Goal: Task Accomplishment & Management: Manage account settings

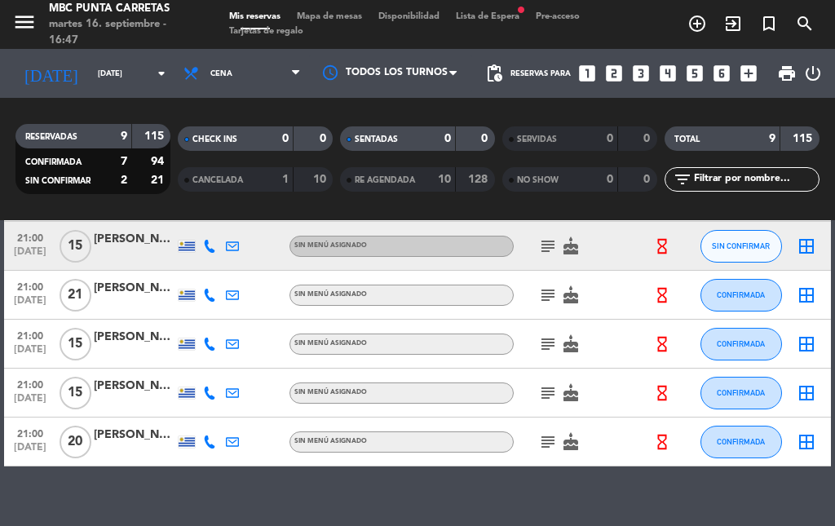
scroll to position [314, 0]
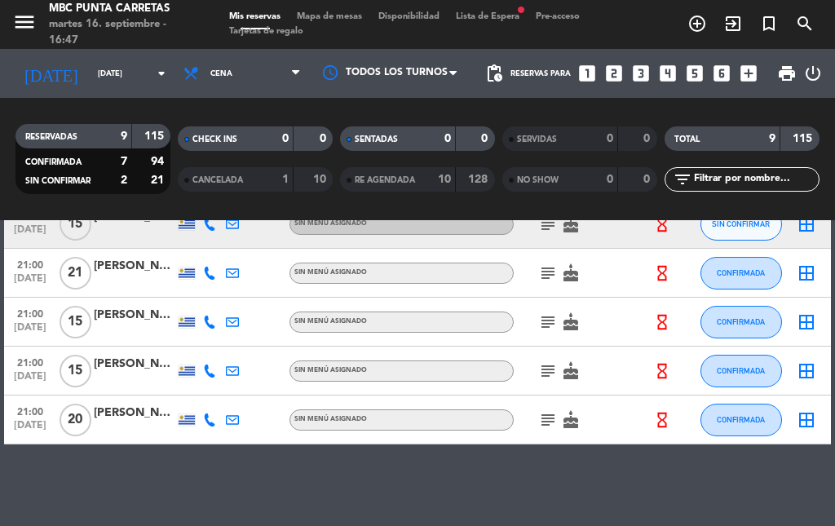
click at [211, 432] on div at bounding box center [209, 420] width 23 height 48
click at [210, 418] on icon at bounding box center [209, 420] width 13 height 13
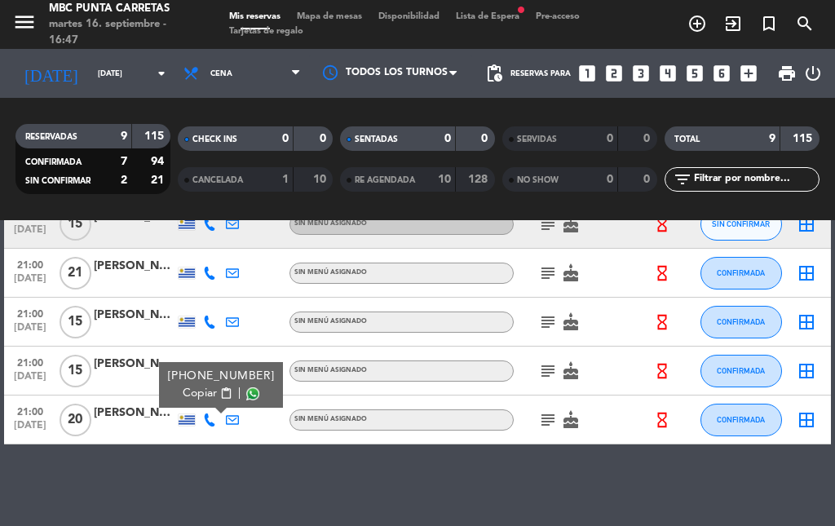
click at [208, 321] on icon at bounding box center [209, 322] width 13 height 13
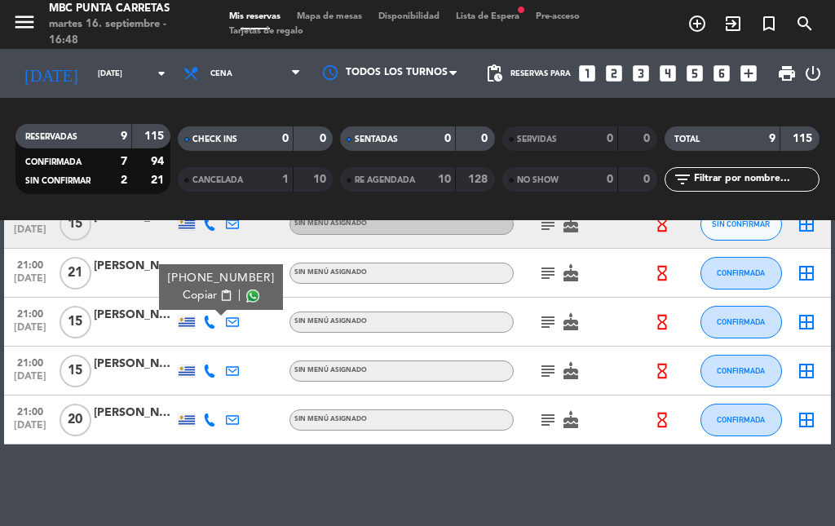
click at [206, 376] on icon at bounding box center [209, 371] width 13 height 13
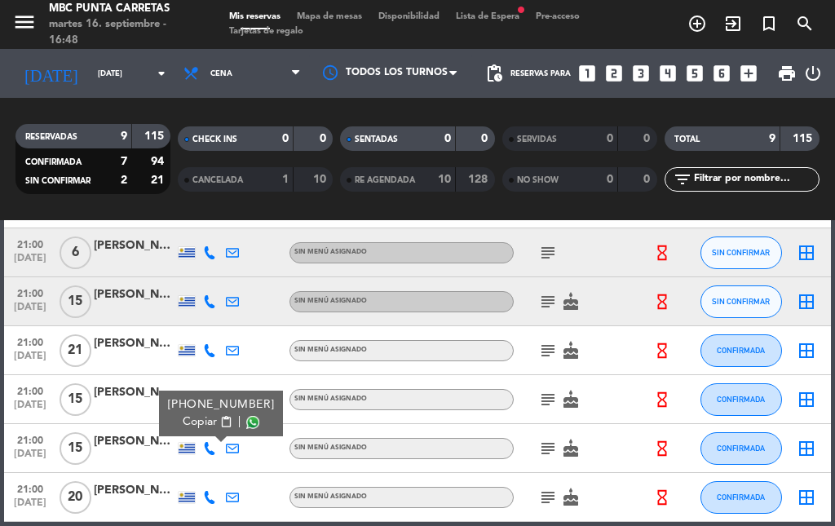
scroll to position [232, 0]
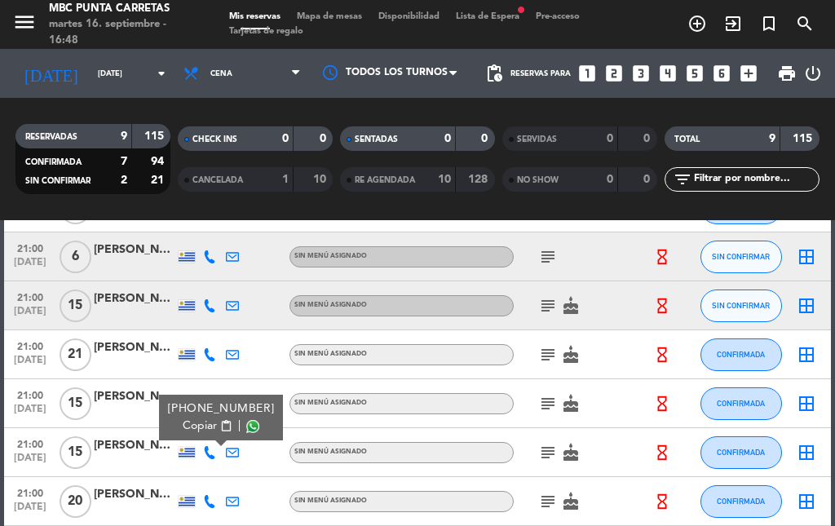
click at [207, 255] on icon at bounding box center [209, 256] width 13 height 13
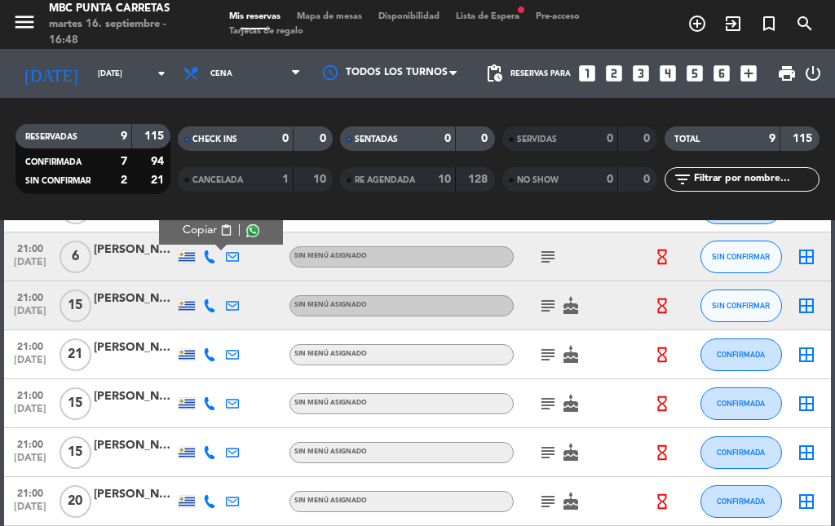
scroll to position [151, 0]
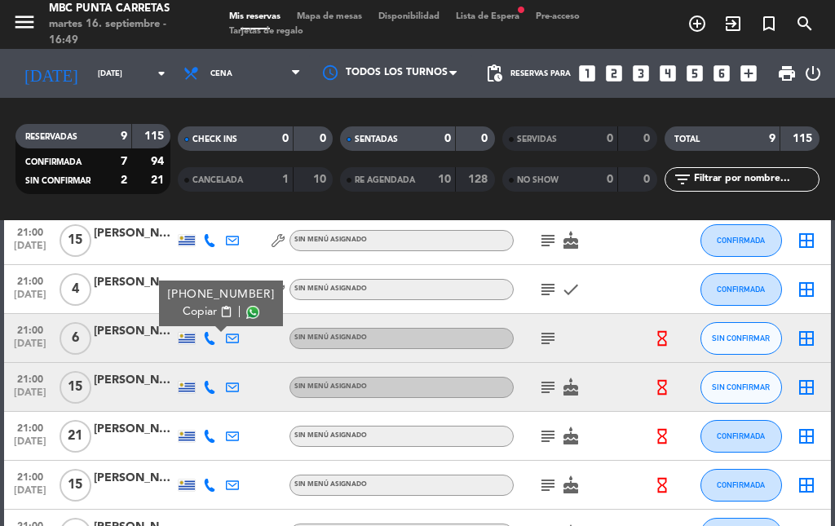
click at [228, 270] on div at bounding box center [232, 289] width 23 height 48
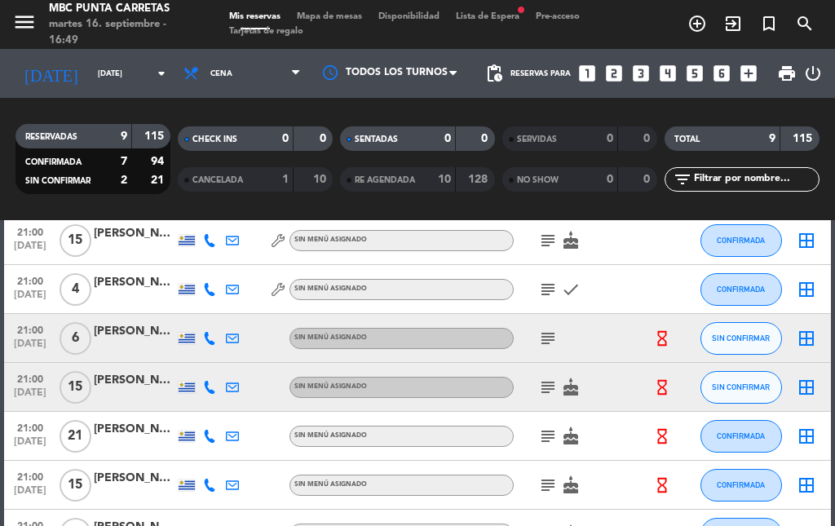
click at [208, 288] on icon at bounding box center [209, 289] width 13 height 13
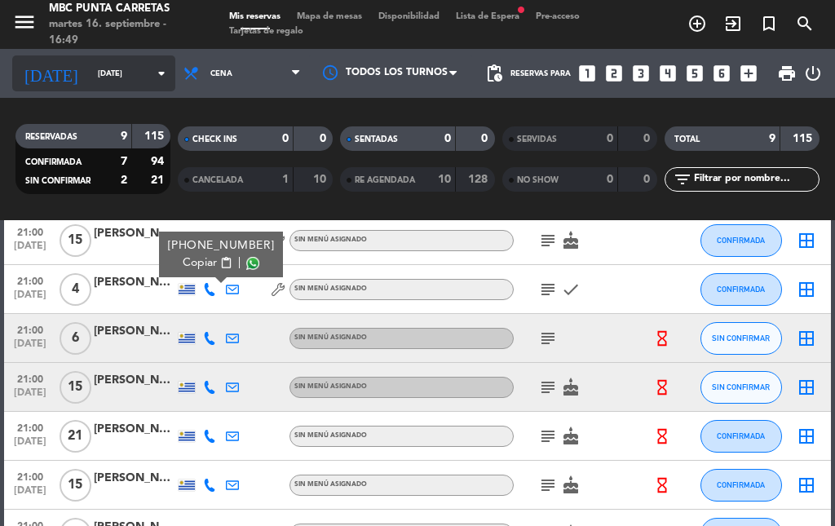
click at [132, 82] on input "[DATE]" at bounding box center [143, 73] width 107 height 25
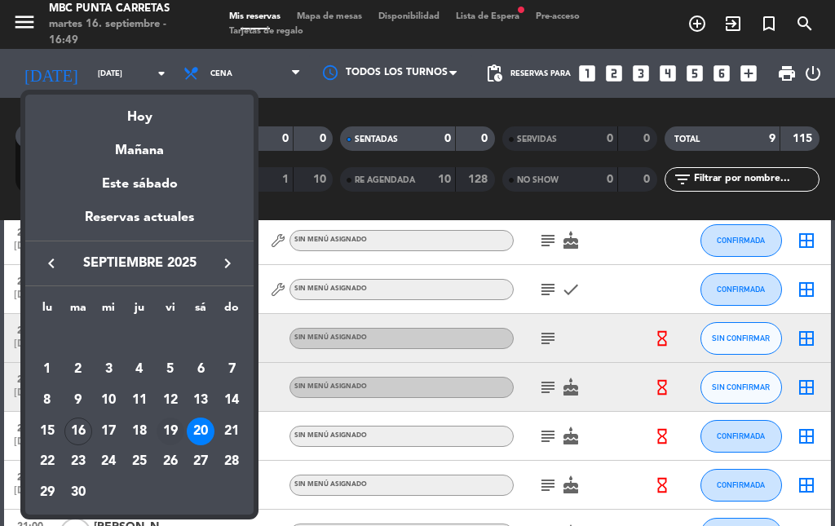
click at [173, 423] on div "19" at bounding box center [171, 432] width 28 height 28
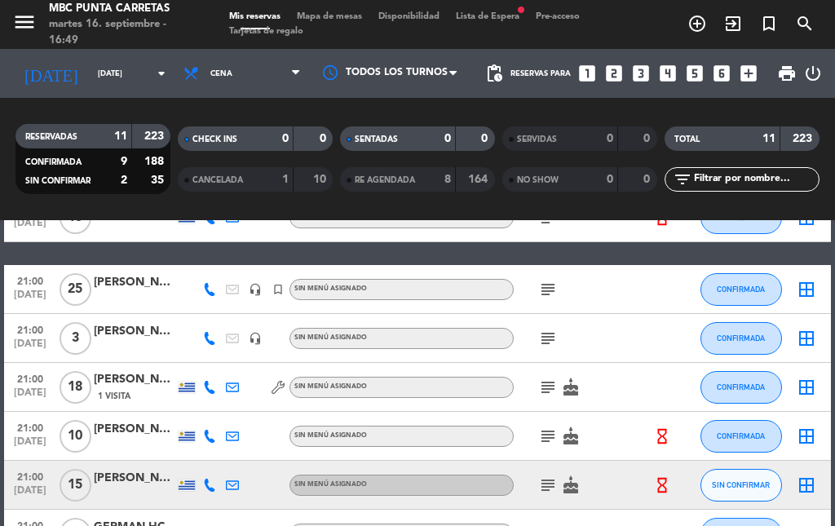
scroll to position [232, 0]
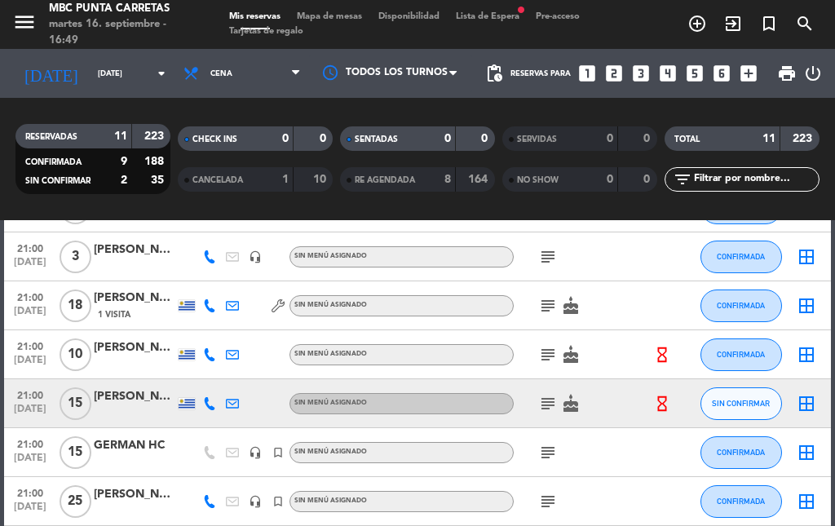
click at [215, 398] on icon at bounding box center [209, 403] width 13 height 13
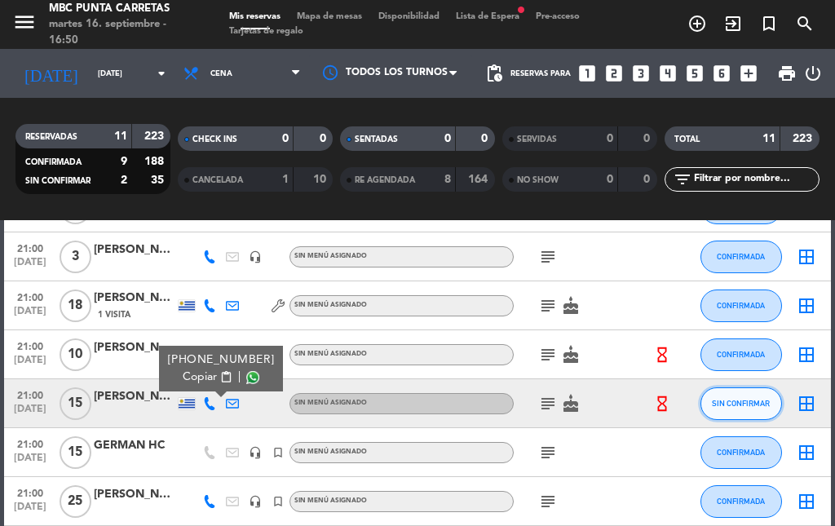
click at [770, 396] on button "SIN CONFIRMAR" at bounding box center [742, 403] width 82 height 33
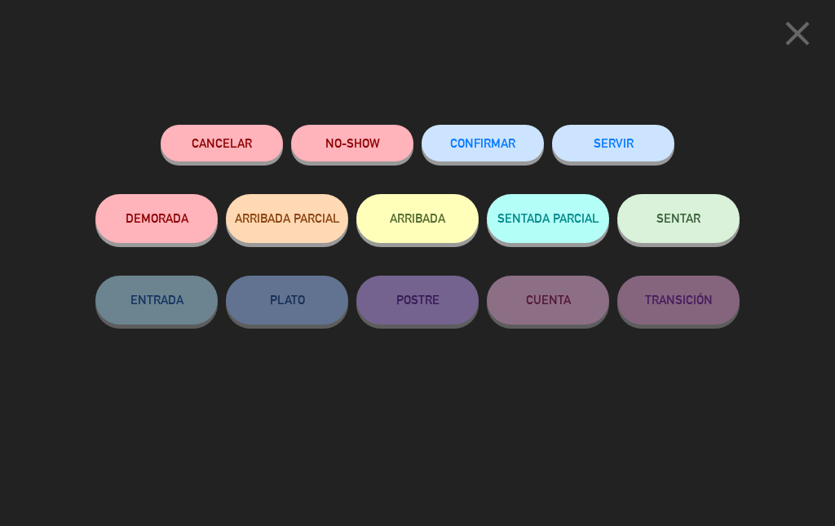
click at [501, 145] on span "CONFIRMAR" at bounding box center [482, 143] width 65 height 14
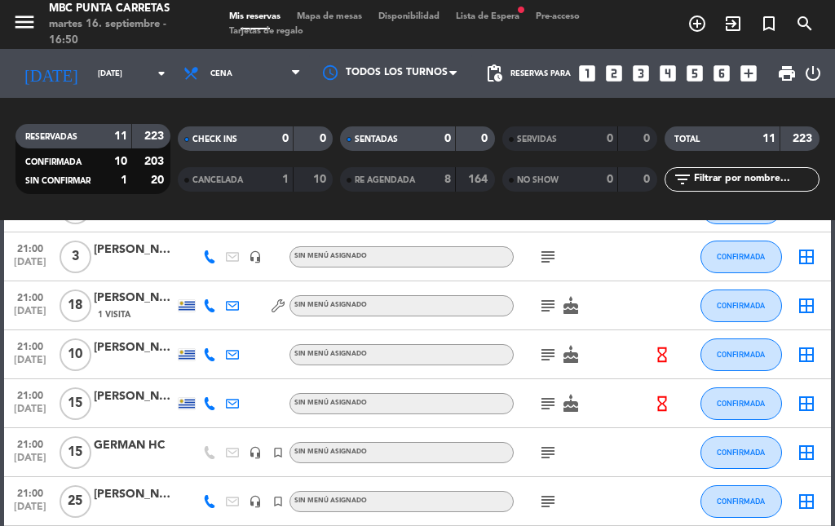
click at [547, 407] on icon "subject" at bounding box center [548, 404] width 20 height 20
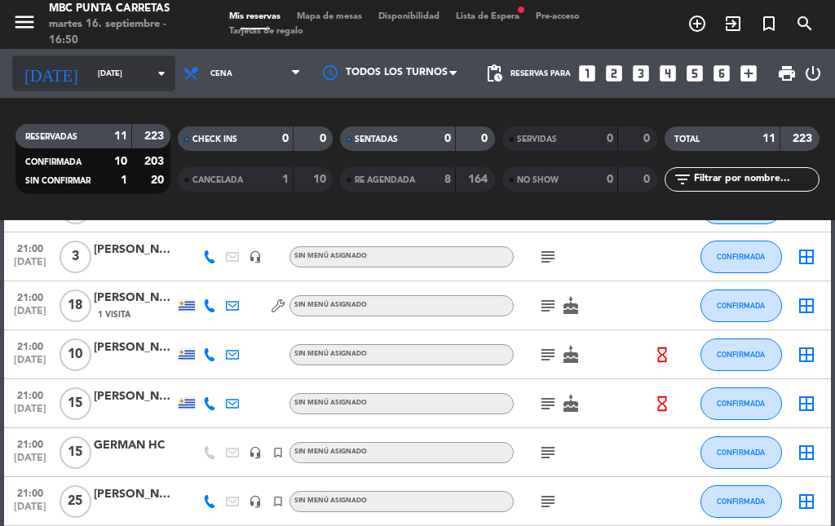
click at [152, 71] on icon "arrow_drop_down" at bounding box center [162, 74] width 20 height 20
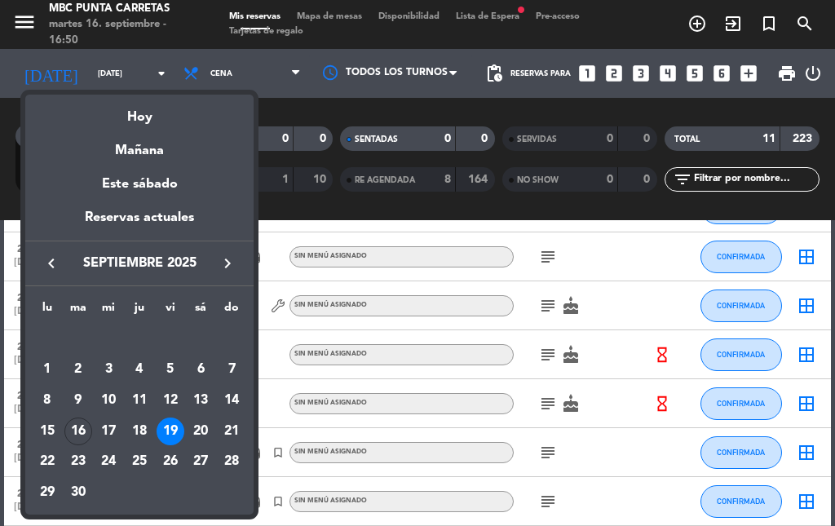
click at [196, 431] on div "20" at bounding box center [201, 432] width 28 height 28
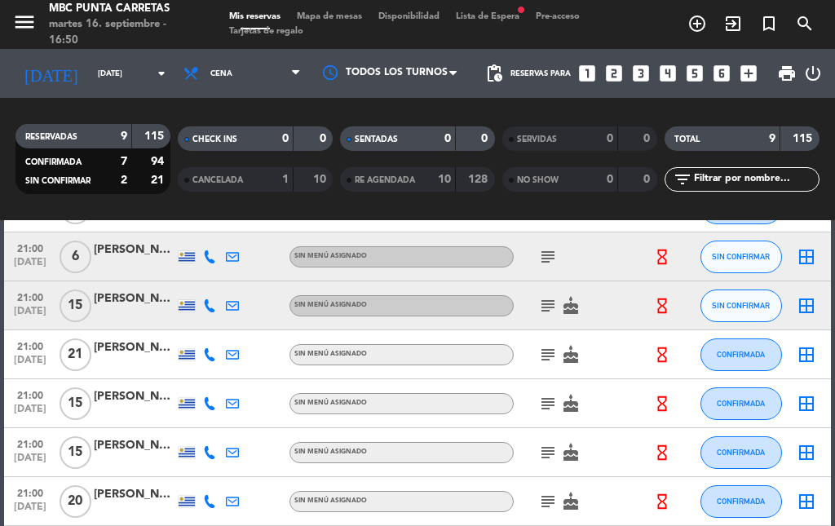
click at [206, 507] on icon at bounding box center [209, 501] width 13 height 13
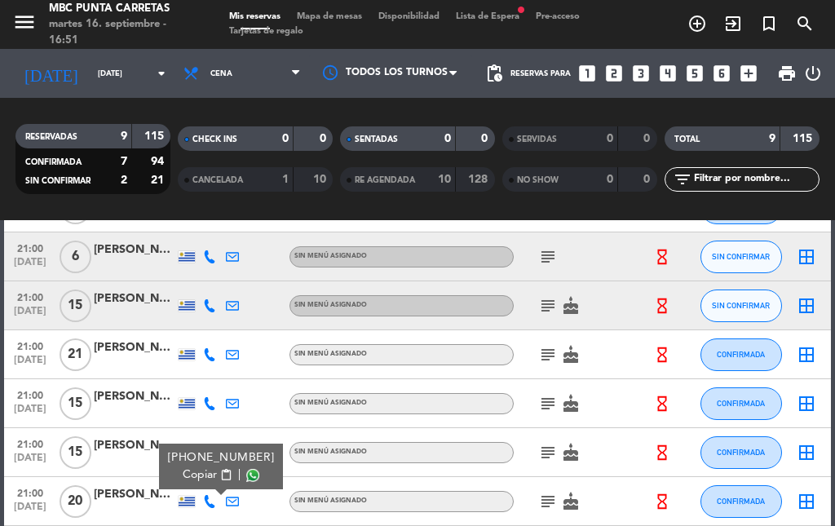
click at [209, 354] on icon at bounding box center [209, 354] width 13 height 13
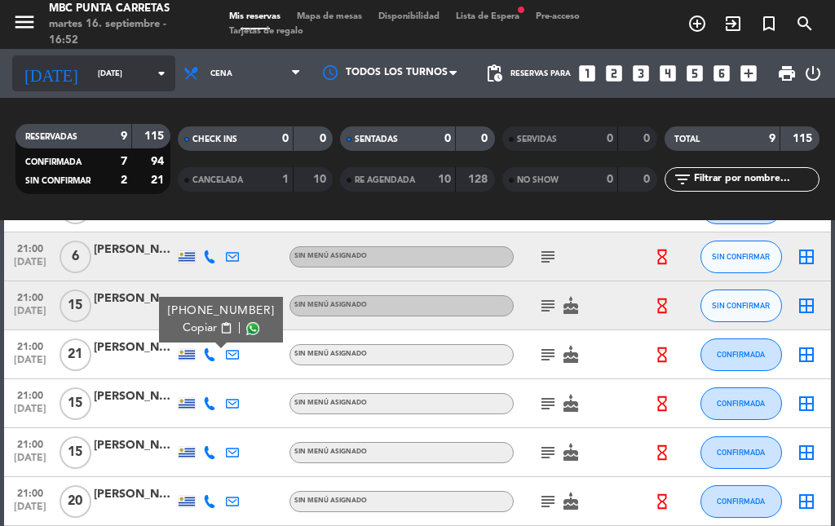
click at [117, 66] on input "[DATE]" at bounding box center [143, 73] width 107 height 25
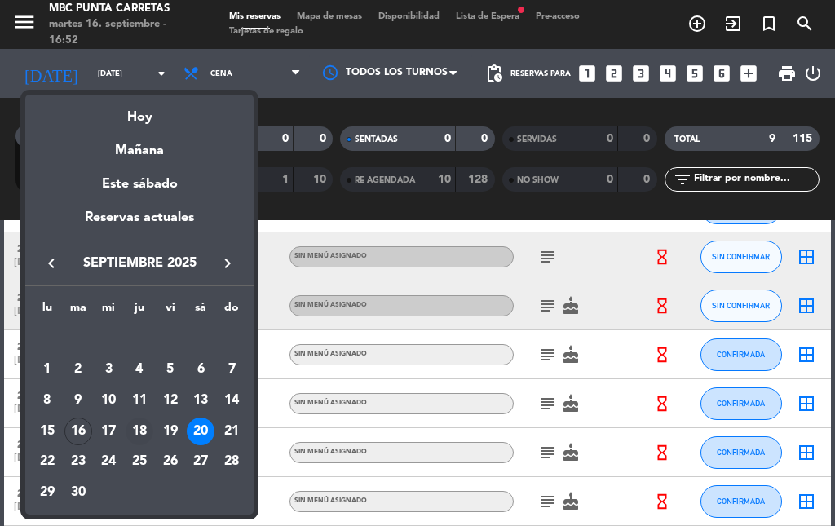
click at [148, 425] on div "18" at bounding box center [140, 432] width 28 height 28
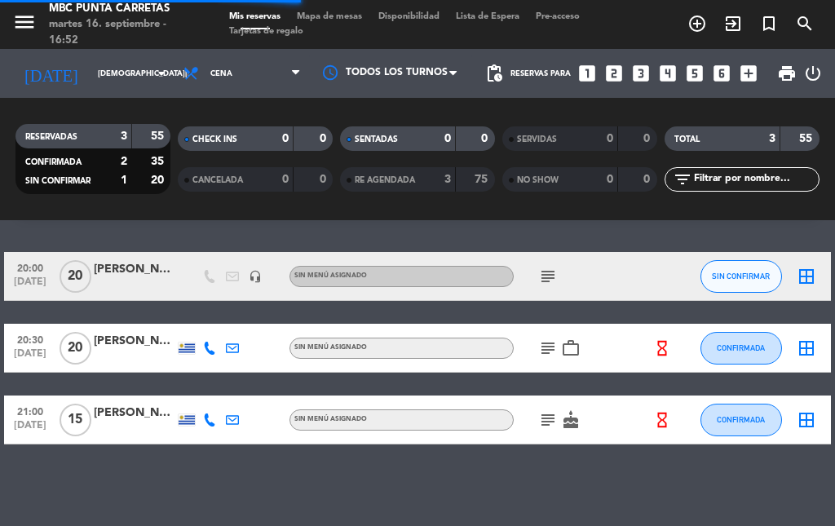
scroll to position [43, 0]
click at [212, 423] on icon at bounding box center [209, 420] width 13 height 13
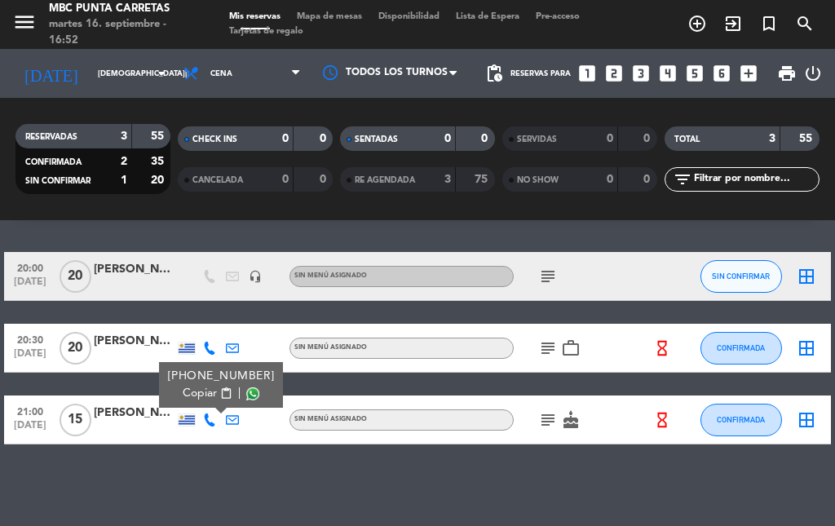
drag, startPoint x: 205, startPoint y: 418, endPoint x: 205, endPoint y: 382, distance: 35.9
click at [205, 416] on icon at bounding box center [209, 420] width 13 height 13
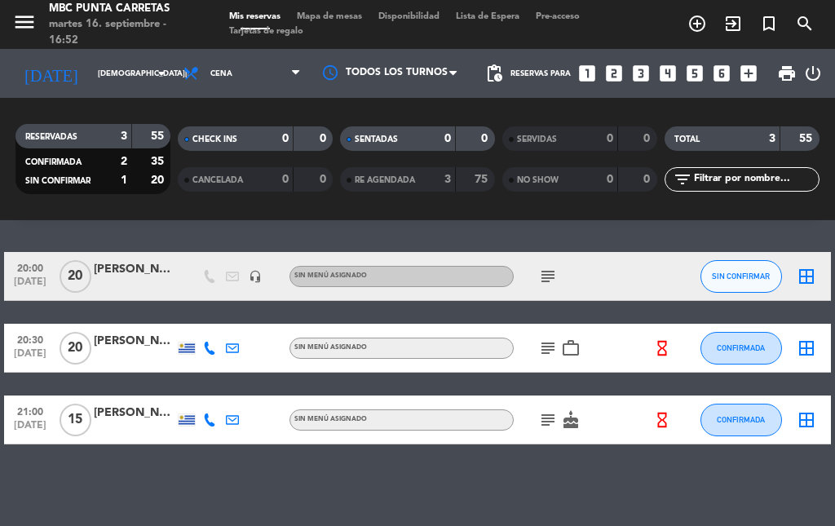
click at [212, 348] on icon at bounding box center [209, 348] width 13 height 13
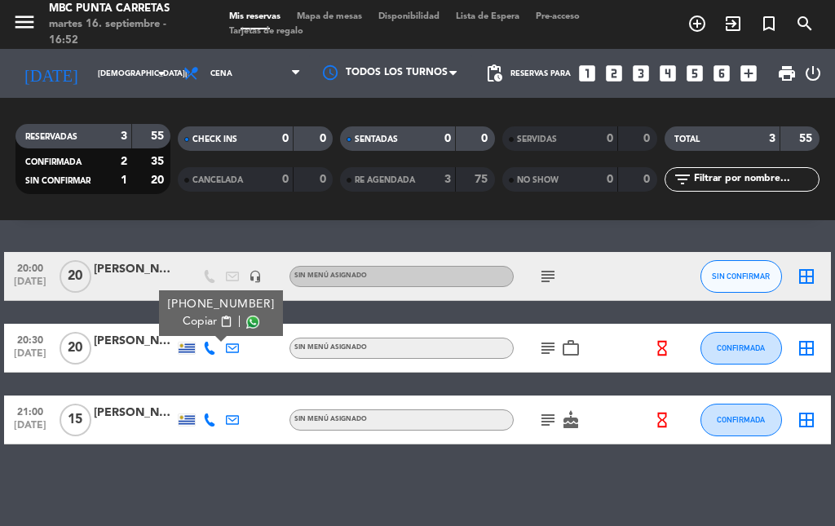
click at [544, 353] on icon "subject" at bounding box center [548, 349] width 20 height 20
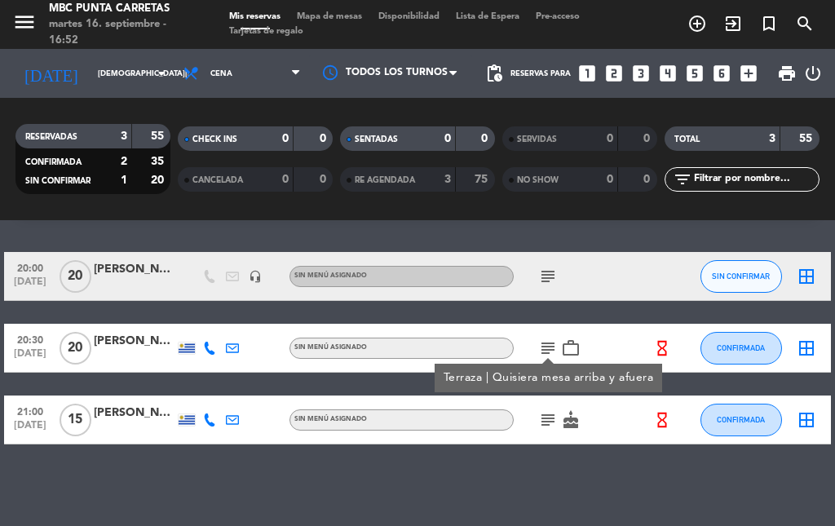
click at [210, 350] on icon at bounding box center [209, 348] width 13 height 13
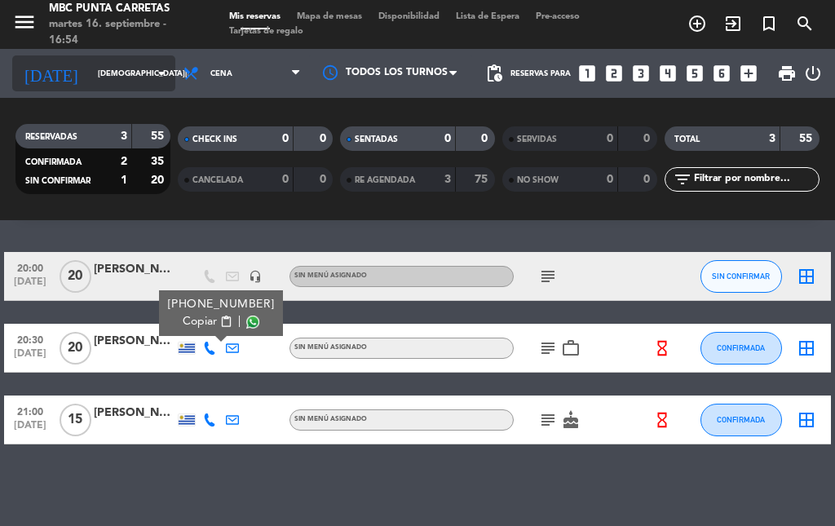
click at [100, 63] on input "[DEMOGRAPHIC_DATA][DATE]" at bounding box center [143, 73] width 107 height 25
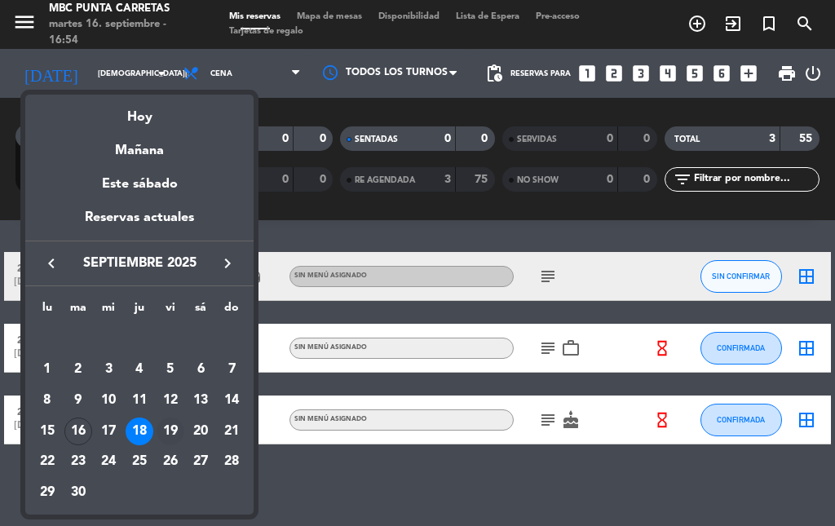
click at [165, 420] on div "19" at bounding box center [171, 432] width 28 height 28
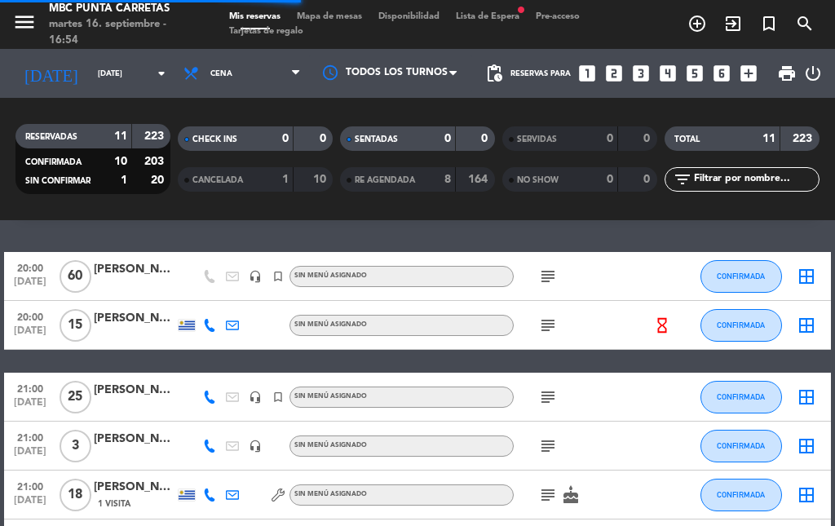
scroll to position [232, 0]
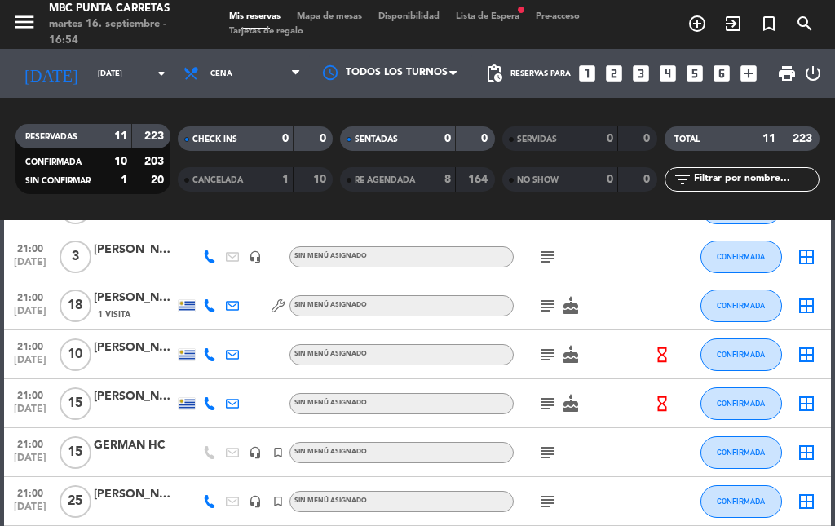
click at [206, 500] on icon at bounding box center [209, 501] width 13 height 13
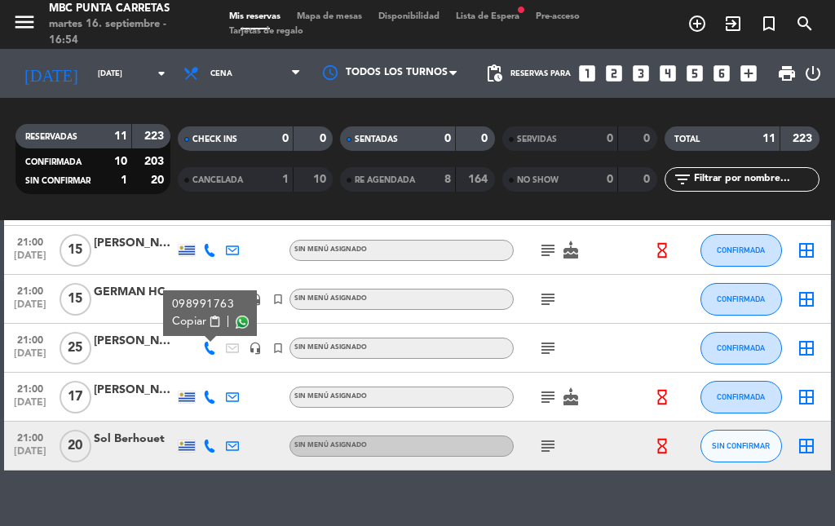
scroll to position [396, 0]
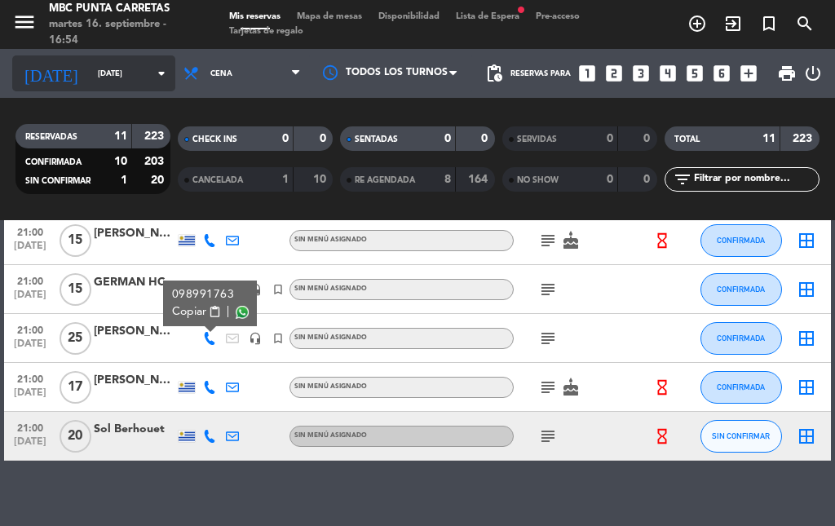
click at [106, 84] on input "[DATE]" at bounding box center [143, 73] width 107 height 25
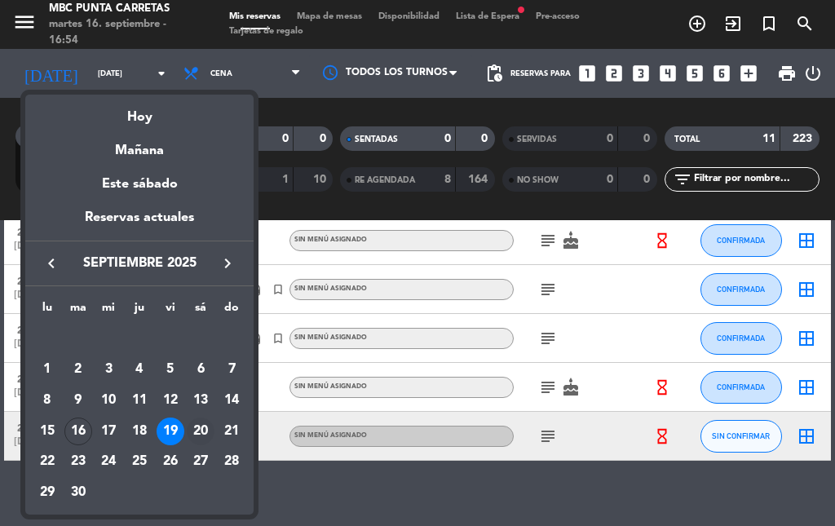
click at [197, 432] on div "20" at bounding box center [201, 432] width 28 height 28
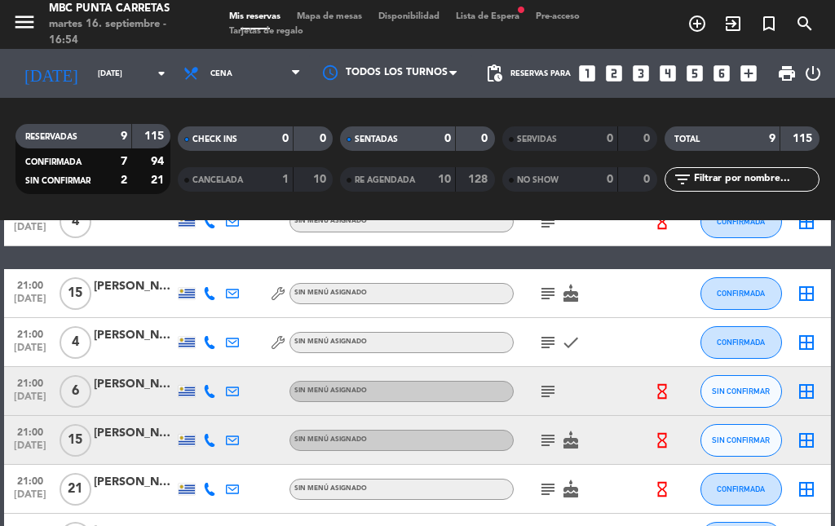
scroll to position [69, 0]
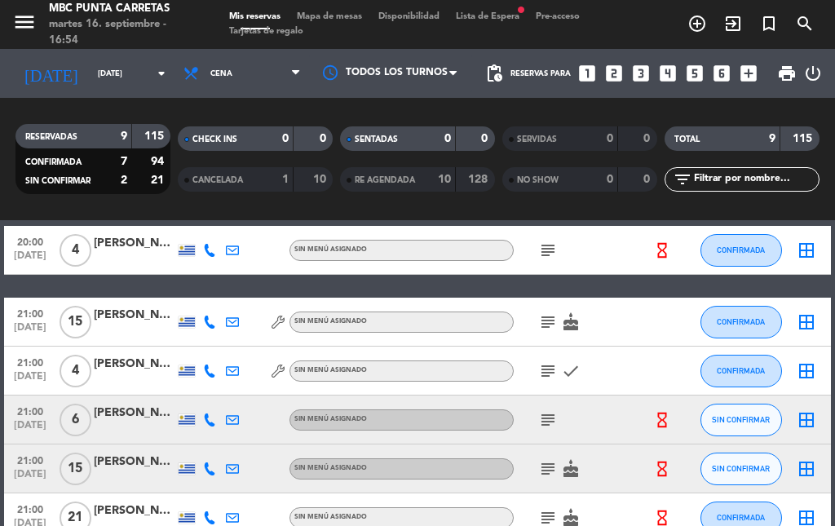
click at [214, 322] on icon at bounding box center [209, 322] width 13 height 13
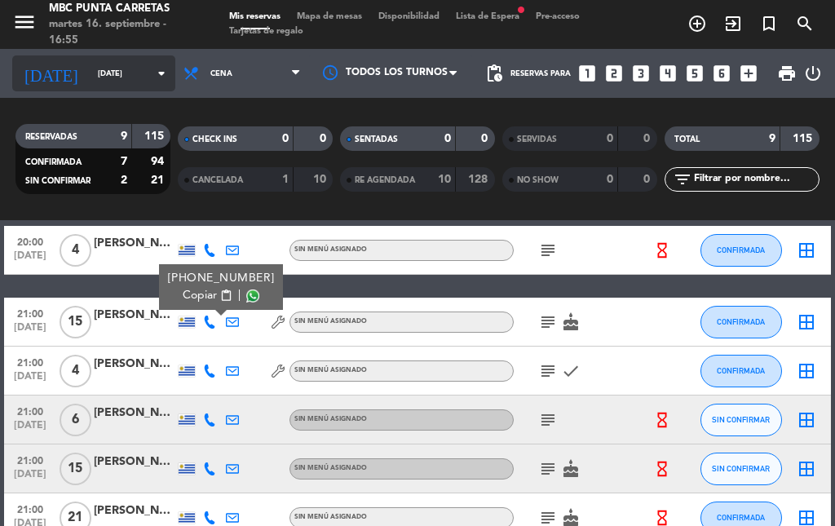
click at [152, 67] on icon "arrow_drop_down" at bounding box center [162, 74] width 20 height 20
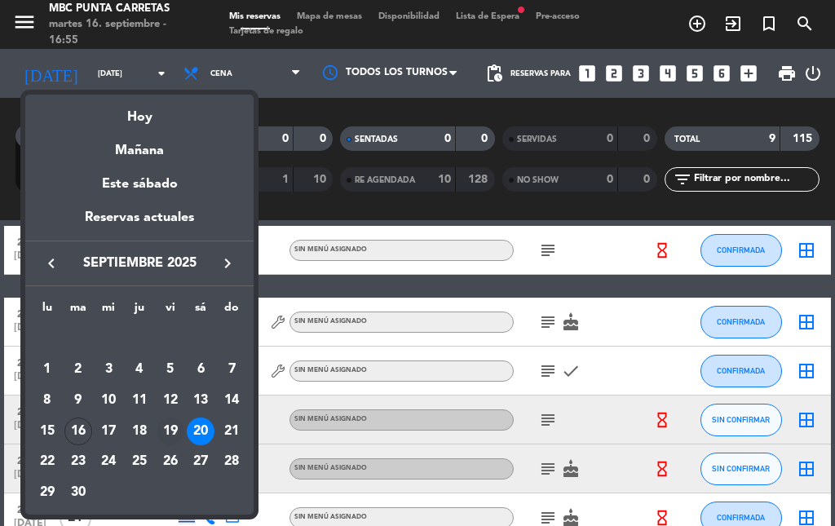
click at [176, 430] on div "19" at bounding box center [171, 432] width 28 height 28
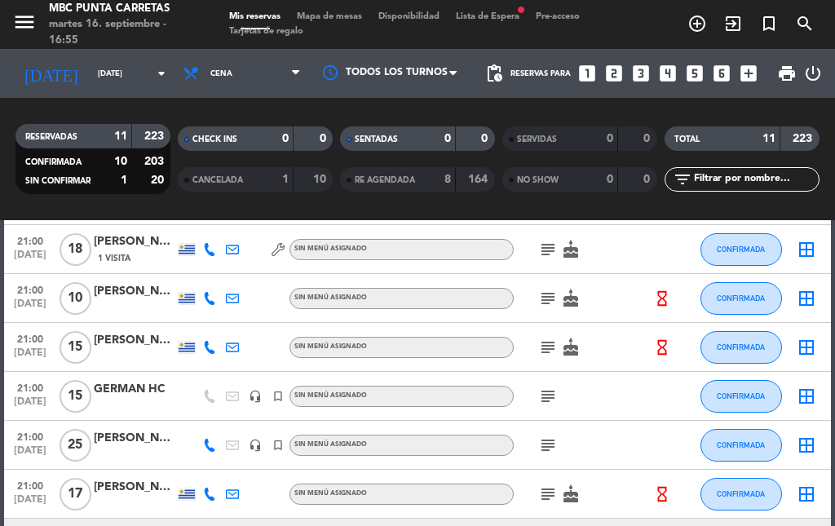
scroll to position [314, 0]
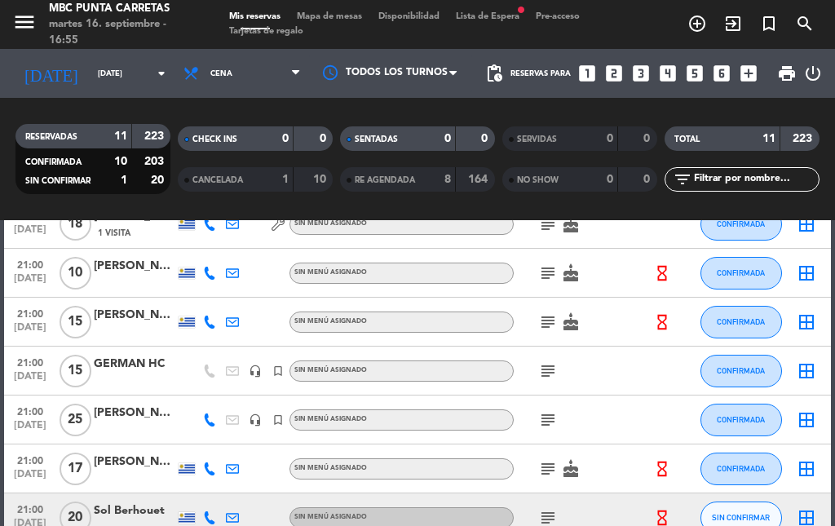
click at [207, 272] on icon at bounding box center [209, 273] width 13 height 13
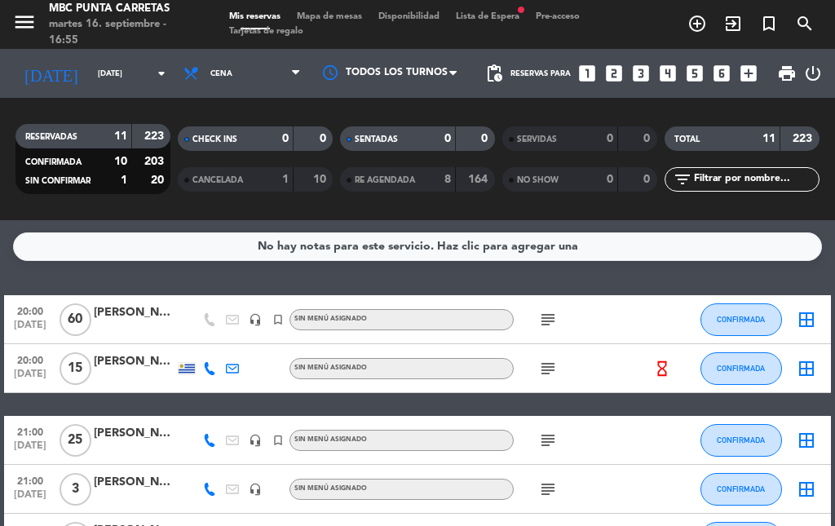
scroll to position [82, 0]
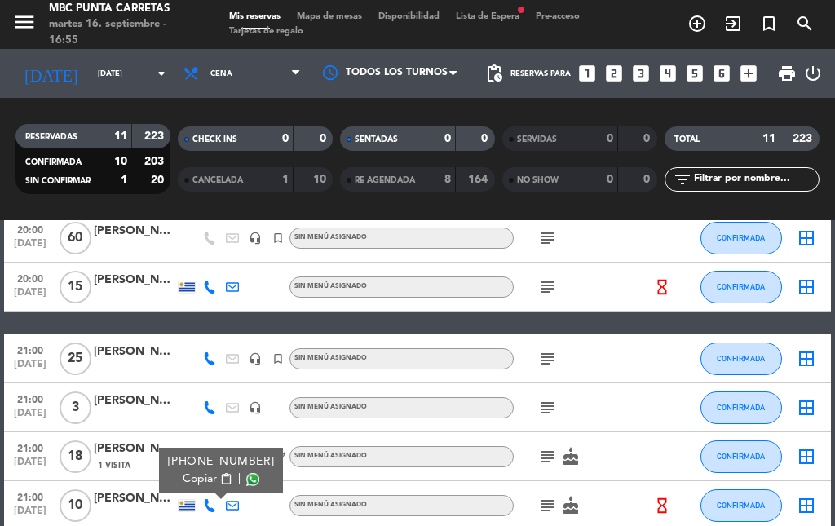
click at [212, 408] on icon at bounding box center [209, 407] width 13 height 13
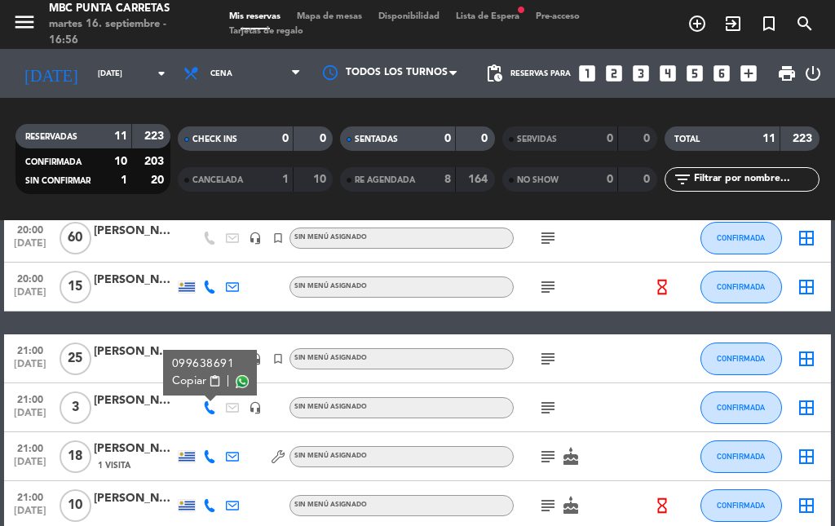
click at [549, 410] on icon "subject" at bounding box center [548, 408] width 20 height 20
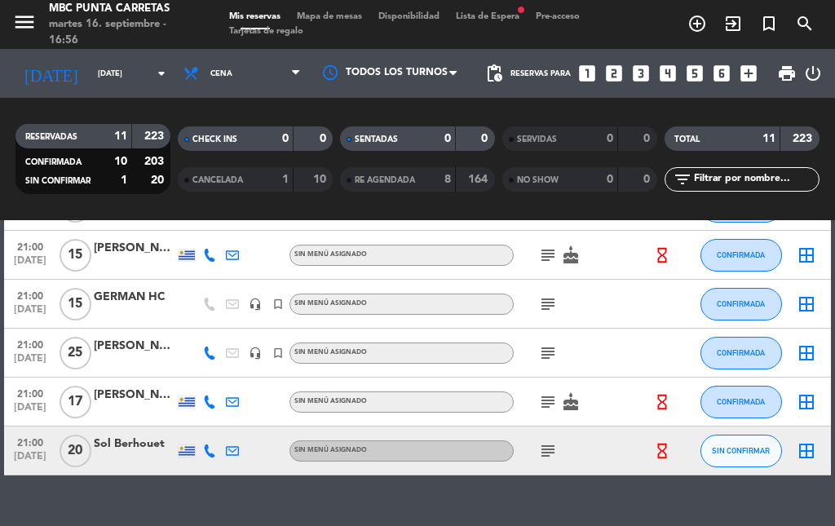
scroll to position [408, 0]
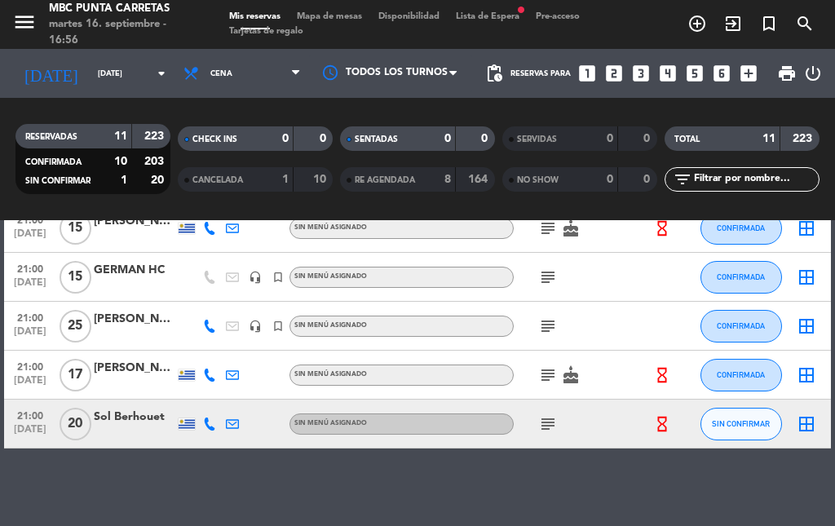
click at [206, 425] on icon at bounding box center [209, 424] width 13 height 13
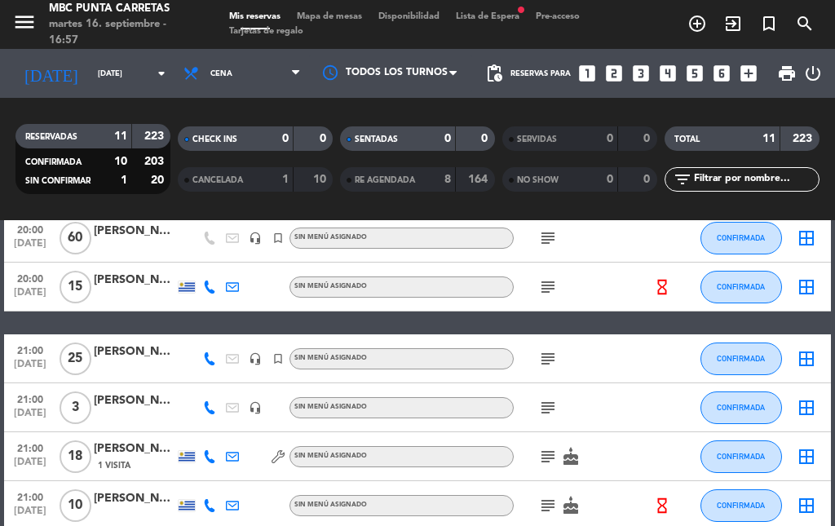
scroll to position [0, 0]
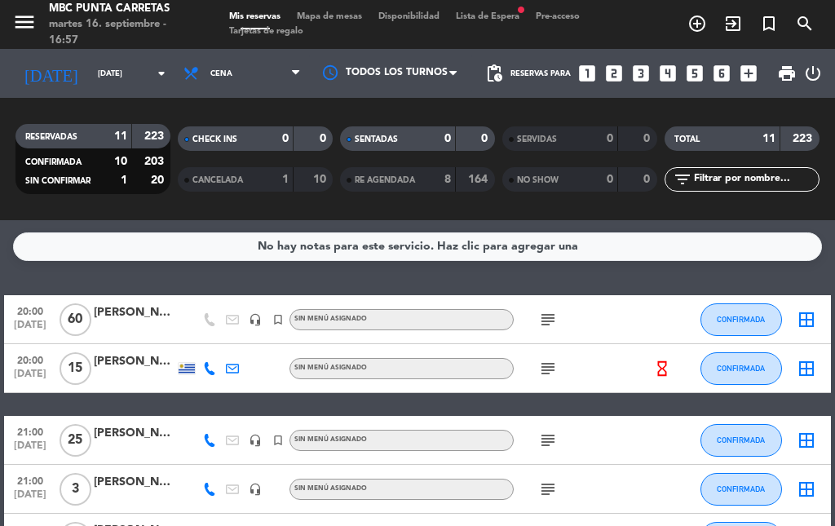
click at [214, 370] on icon at bounding box center [209, 368] width 13 height 13
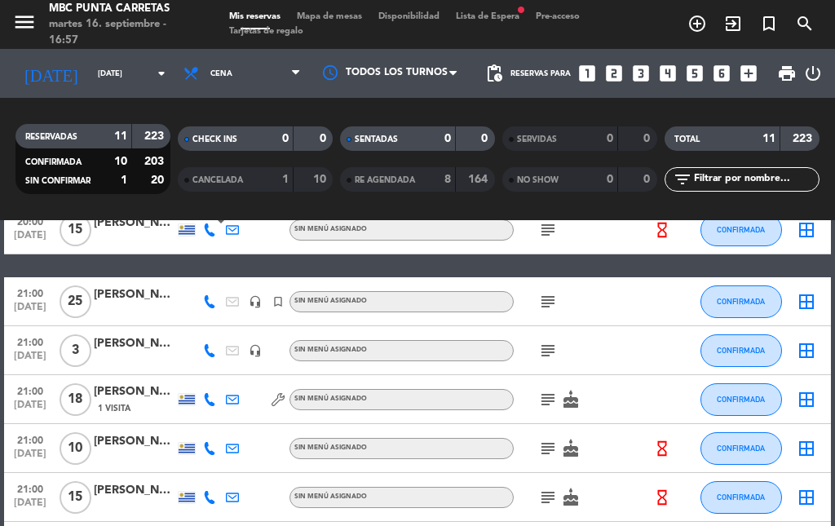
scroll to position [163, 0]
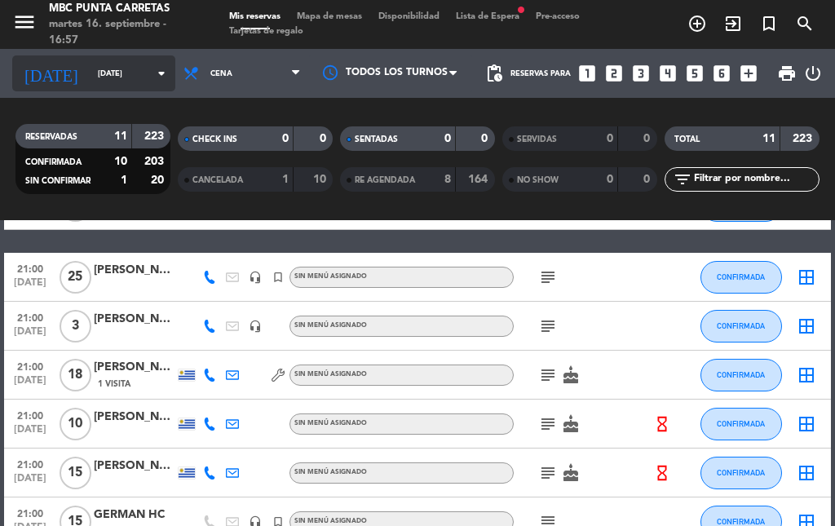
click at [119, 84] on input "[DATE]" at bounding box center [143, 73] width 107 height 25
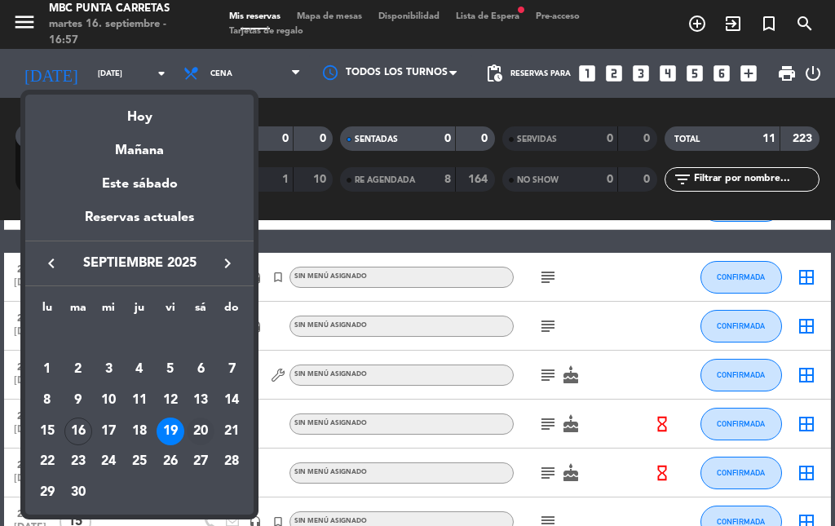
click at [201, 437] on div "20" at bounding box center [201, 432] width 28 height 28
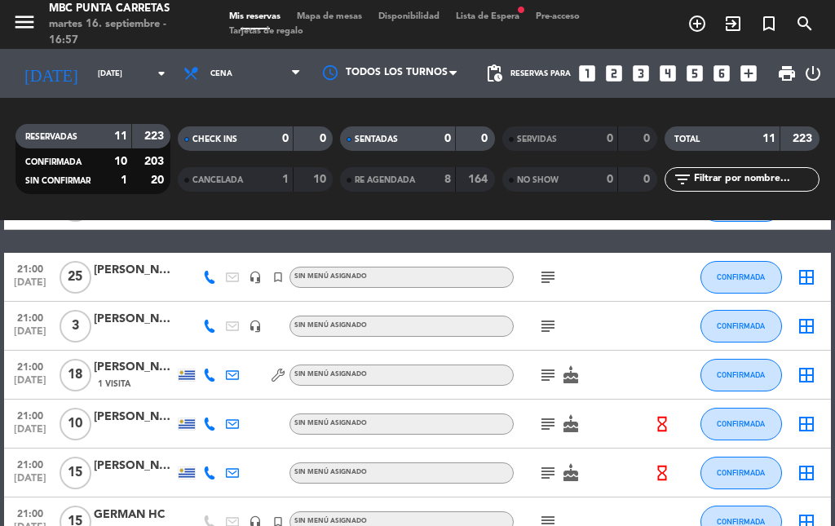
type input "[DATE]"
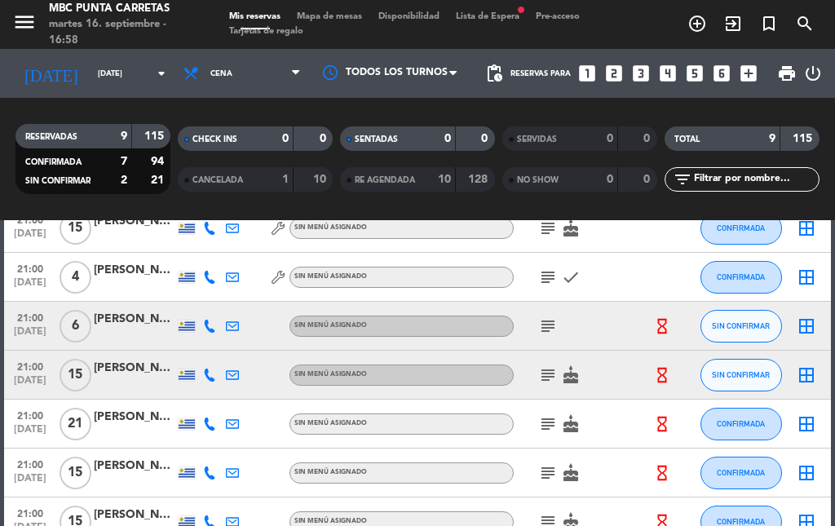
click at [210, 380] on icon at bounding box center [209, 375] width 13 height 13
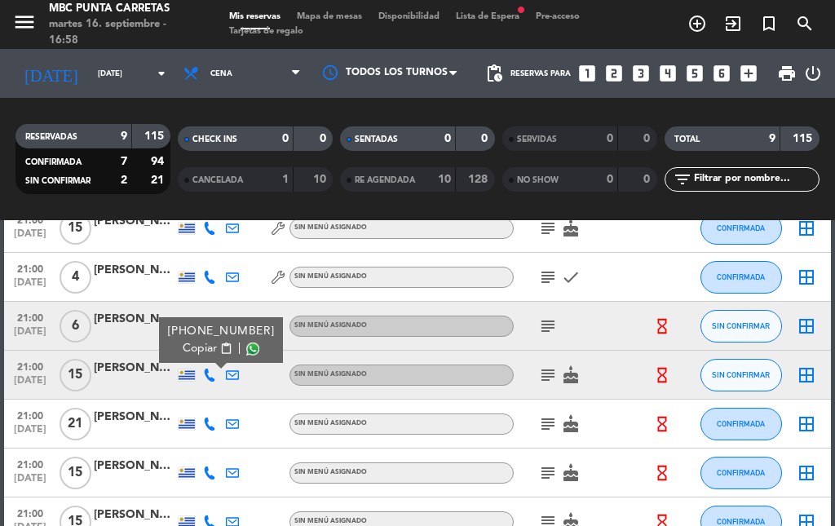
click at [220, 349] on span "content_paste" at bounding box center [226, 349] width 12 height 12
click at [100, 375] on div "[PERSON_NAME]" at bounding box center [135, 368] width 82 height 19
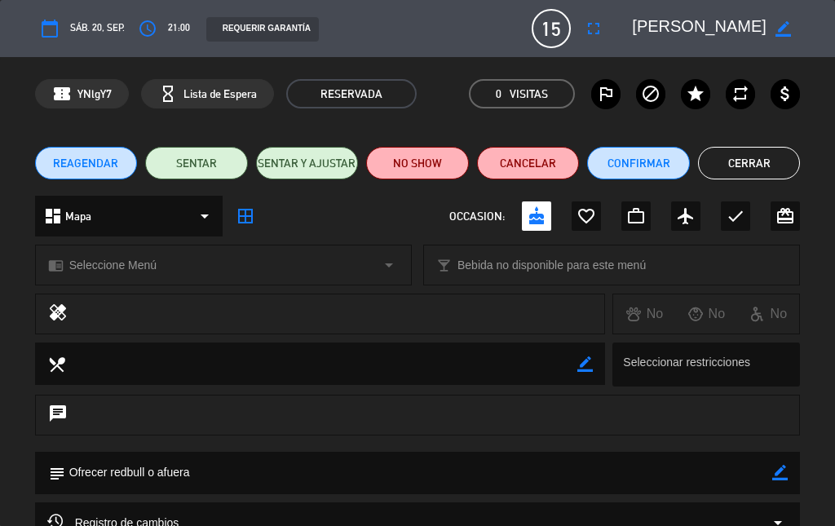
click at [743, 148] on button "Cerrar" at bounding box center [749, 163] width 103 height 33
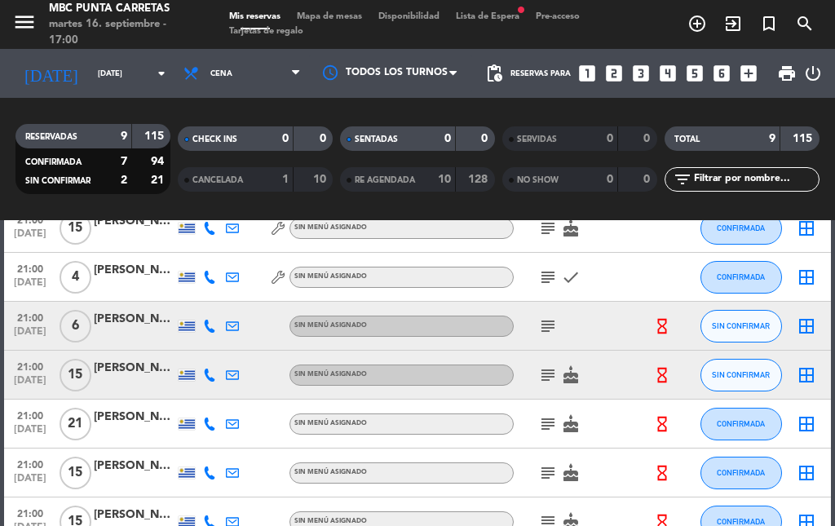
click at [204, 283] on icon at bounding box center [209, 277] width 13 height 13
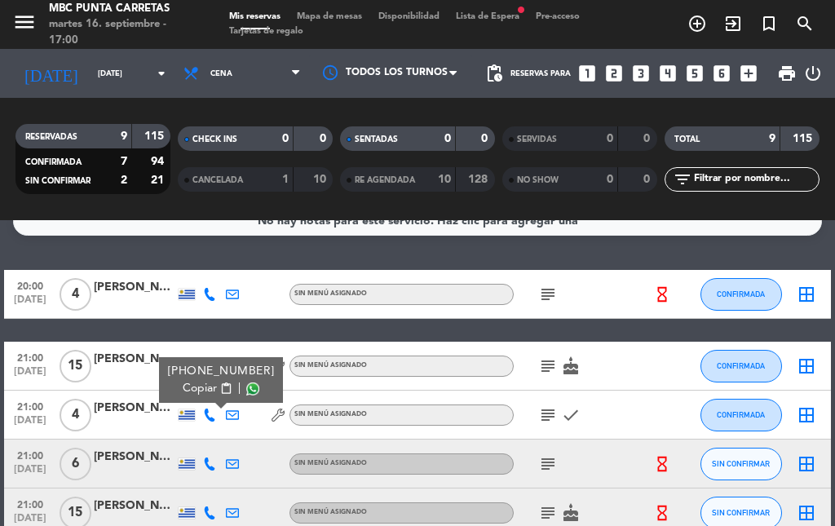
scroll to position [0, 0]
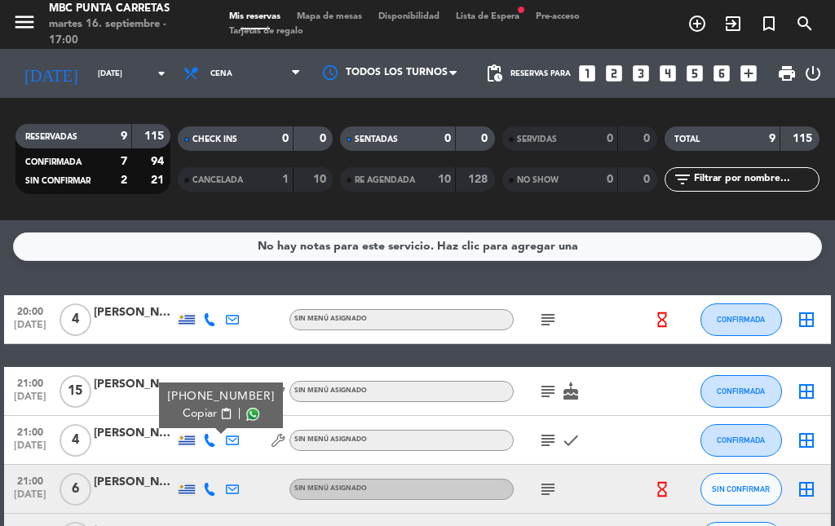
click at [210, 319] on icon at bounding box center [209, 319] width 13 height 13
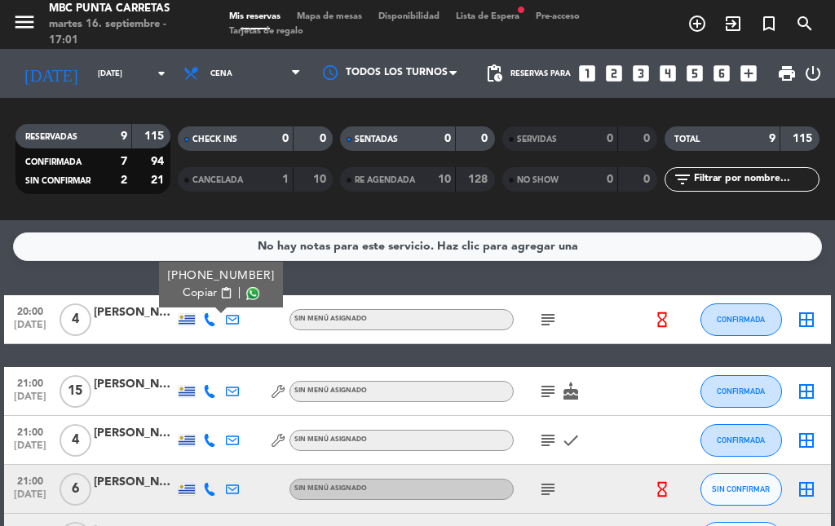
click at [484, 23] on div "Mis reservas Mapa de mesas Disponibilidad Lista de Espera fiber_manual_record P…" at bounding box center [417, 24] width 393 height 29
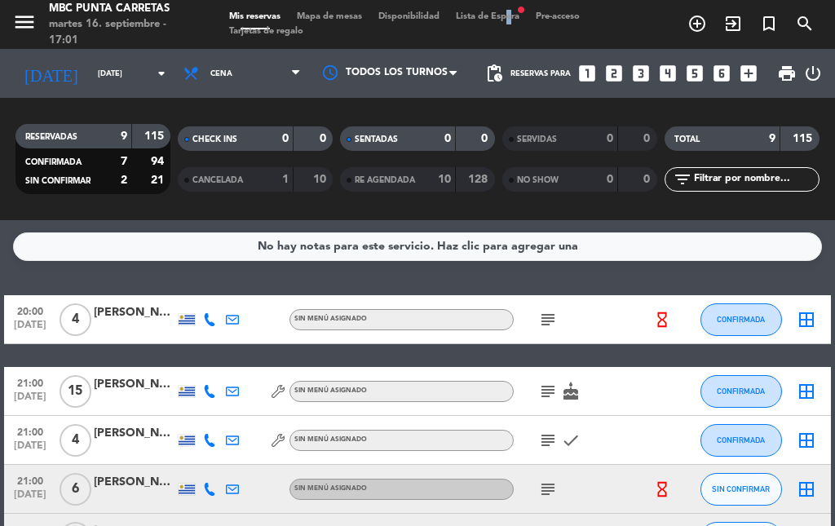
drag, startPoint x: 511, startPoint y: 7, endPoint x: 525, endPoint y: -8, distance: 20.8
click at [525, 0] on html "close × MBC Punta Carretas × chrome_reader_mode Listado de Reservas account_box…" at bounding box center [417, 263] width 835 height 526
click at [510, 13] on span "Lista de Espera fiber_manual_record" at bounding box center [488, 16] width 80 height 9
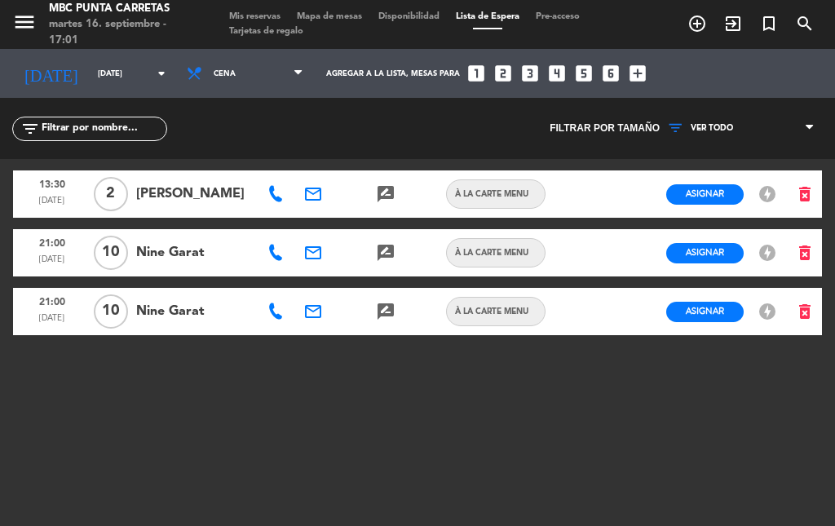
click at [506, 18] on span "Lista de Espera" at bounding box center [488, 16] width 80 height 9
click at [286, 15] on span "Mis reservas" at bounding box center [255, 16] width 68 height 9
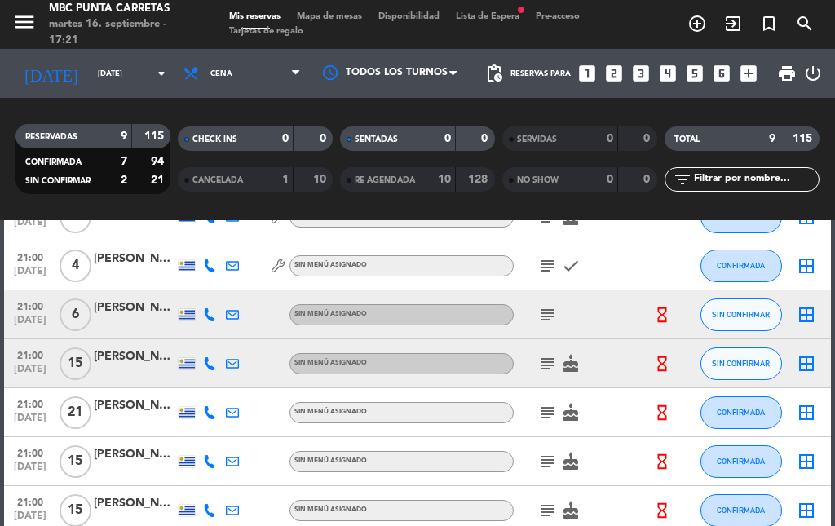
scroll to position [245, 0]
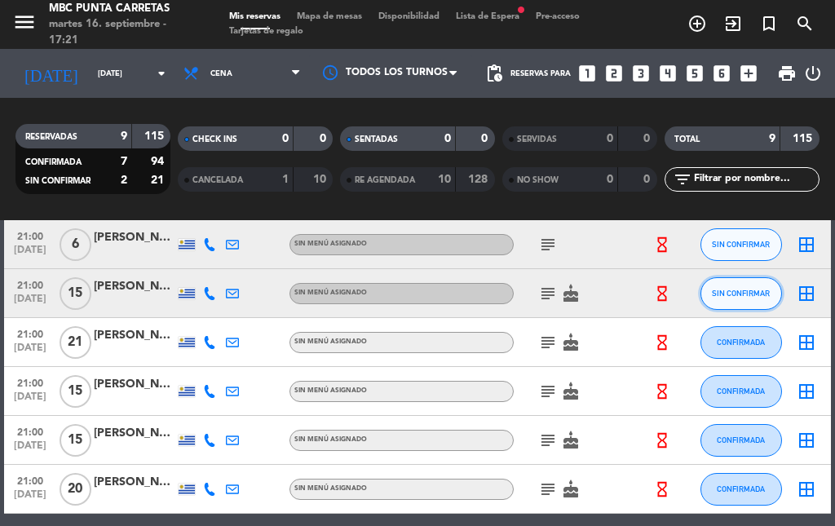
click at [768, 298] on button "SIN CONFIRMAR" at bounding box center [742, 293] width 82 height 33
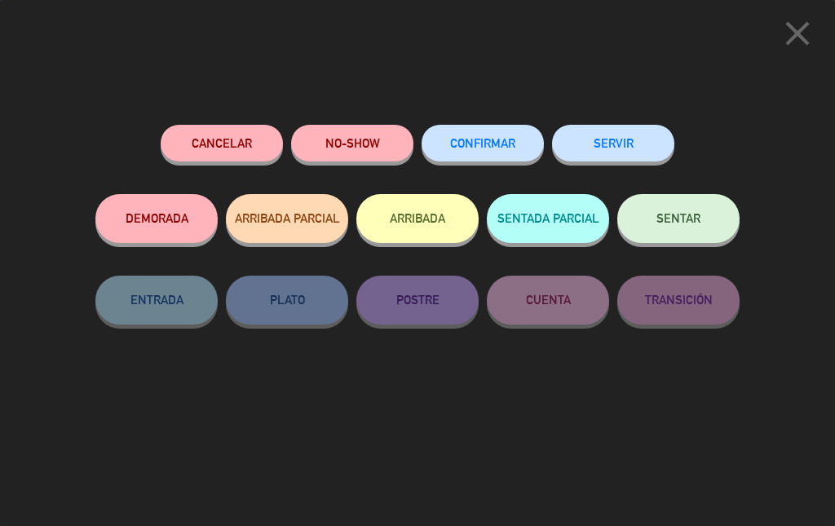
click at [469, 139] on span "CONFIRMAR" at bounding box center [482, 143] width 65 height 14
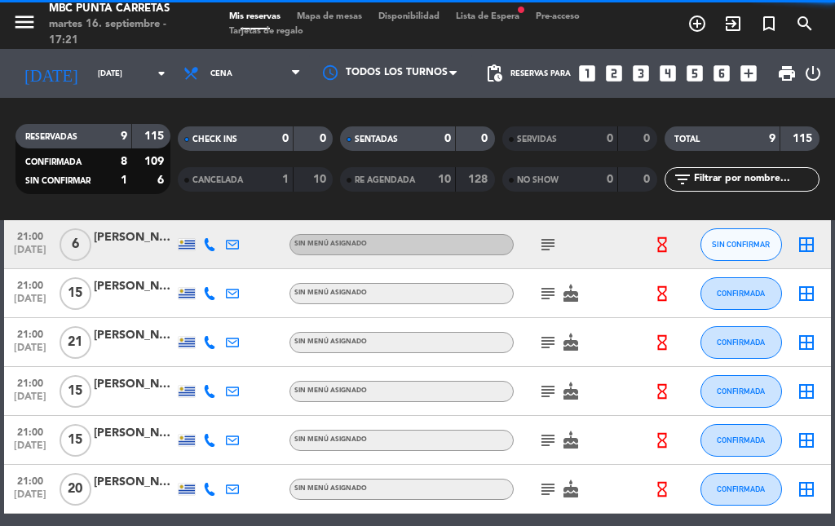
click at [149, 294] on div "[PERSON_NAME]" at bounding box center [135, 286] width 82 height 19
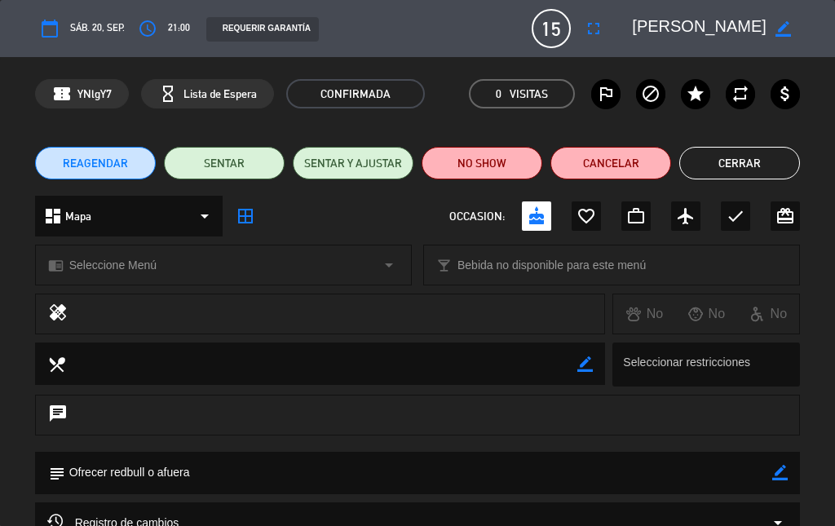
click at [785, 466] on icon "border_color" at bounding box center [780, 472] width 15 height 15
click at [682, 469] on textarea at bounding box center [419, 473] width 708 height 42
type textarea "O"
type textarea ":"
type textarea "Redbull ///"
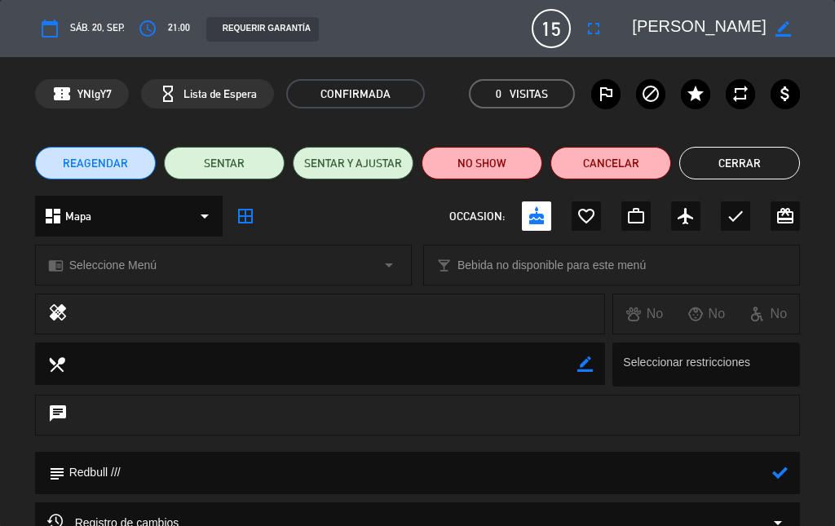
click at [777, 471] on icon at bounding box center [780, 472] width 15 height 15
click at [744, 169] on button "Cerrar" at bounding box center [740, 163] width 121 height 33
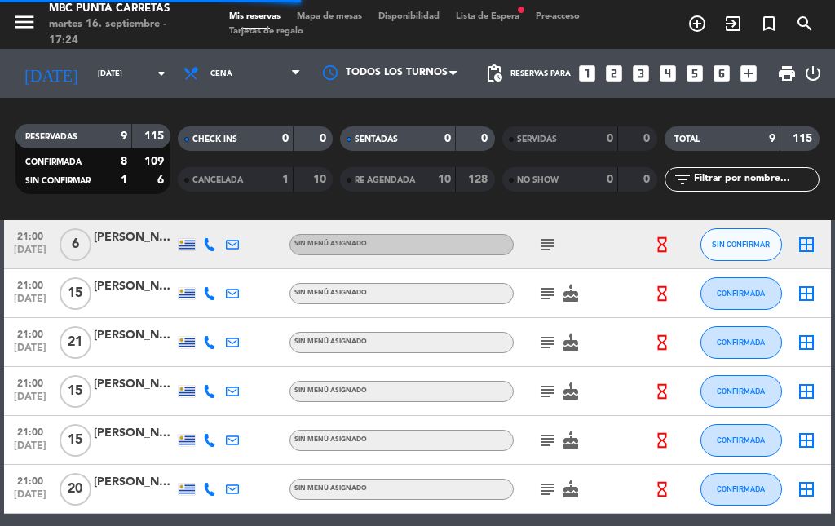
scroll to position [0, 0]
